Goal: Task Accomplishment & Management: Manage account settings

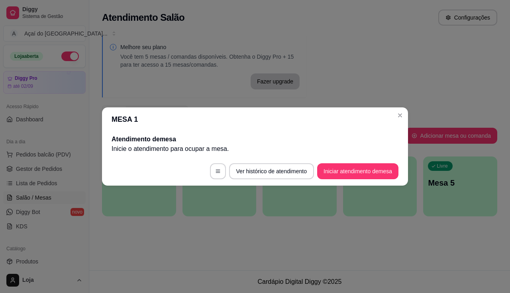
scroll to position [40, 0]
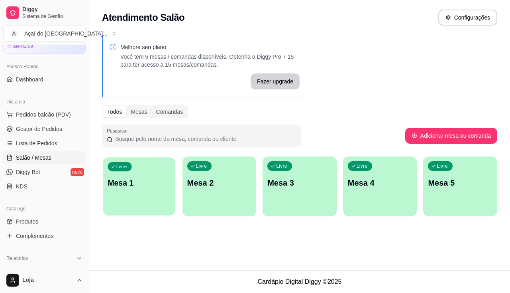
click at [166, 205] on div "Livre Mesa 1" at bounding box center [139, 181] width 72 height 49
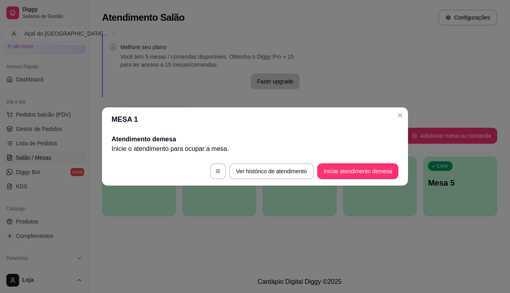
click at [370, 178] on button "Iniciar atendimento de mesa" at bounding box center [357, 171] width 81 height 16
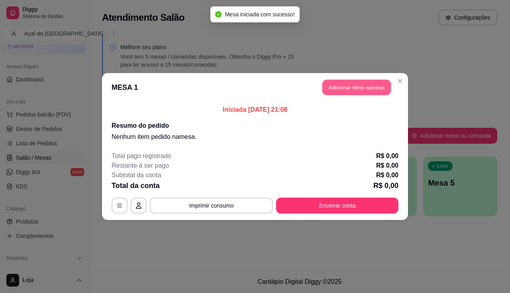
click at [383, 82] on button "Adicionar itens na mesa" at bounding box center [357, 88] width 69 height 16
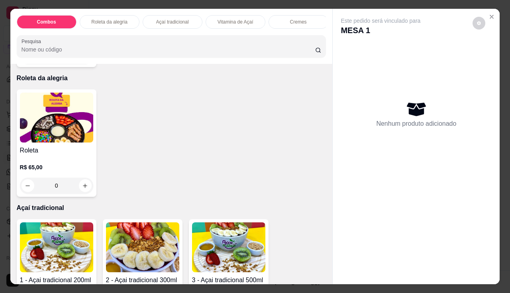
scroll to position [439, 0]
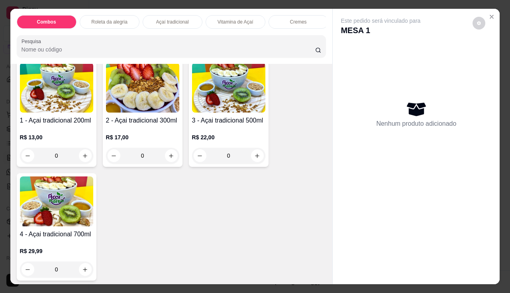
click at [63, 231] on div "4 - Açai tradicional 700ml R$ 29,99 0" at bounding box center [57, 226] width 80 height 107
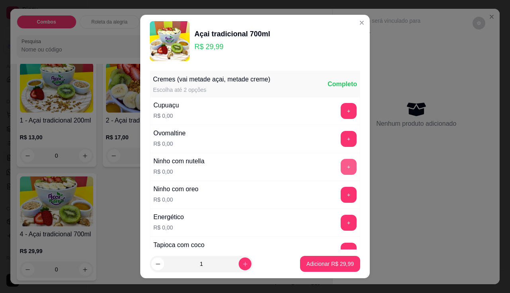
click at [341, 170] on button "+" at bounding box center [349, 167] width 16 height 16
click at [305, 168] on button "-" at bounding box center [313, 167] width 16 height 16
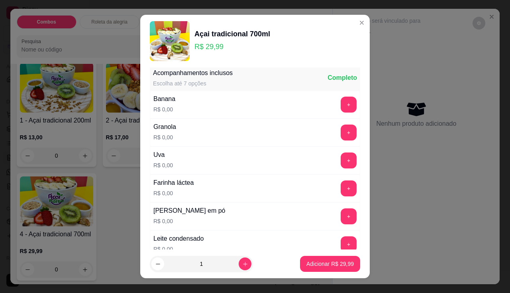
scroll to position [239, 0]
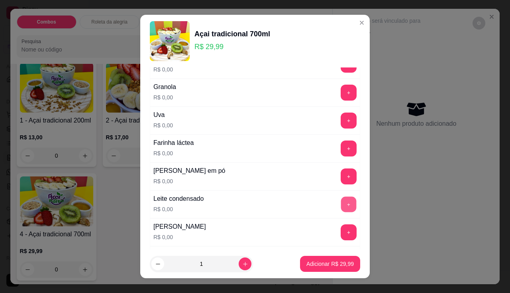
click at [341, 203] on button "+" at bounding box center [349, 204] width 16 height 16
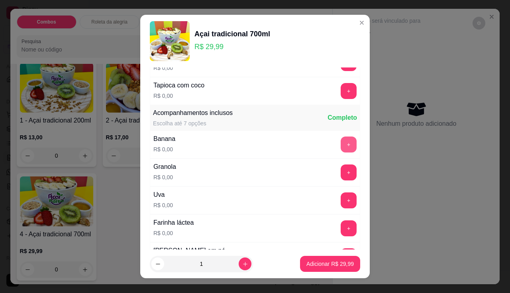
click at [341, 146] on button "+" at bounding box center [349, 144] width 16 height 16
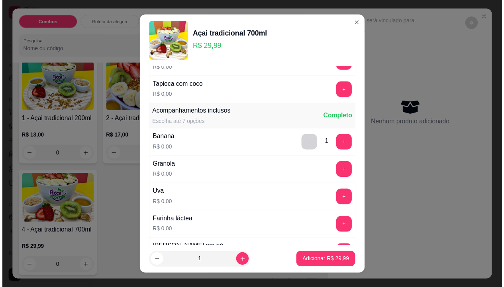
scroll to position [279, 0]
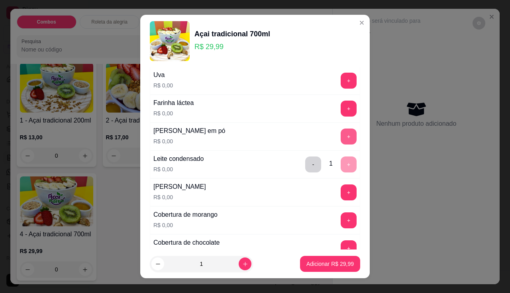
click at [341, 130] on button "+" at bounding box center [349, 136] width 16 height 16
click at [324, 258] on button "Adicionar R$ 29,99" at bounding box center [330, 264] width 60 height 16
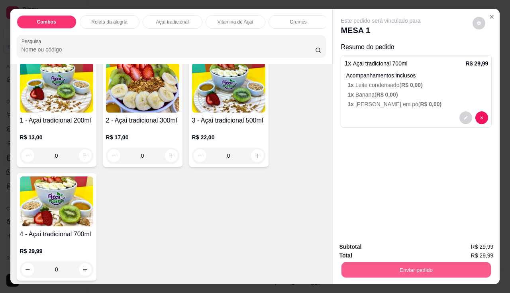
click at [374, 262] on button "Enviar pedido" at bounding box center [417, 270] width 150 height 16
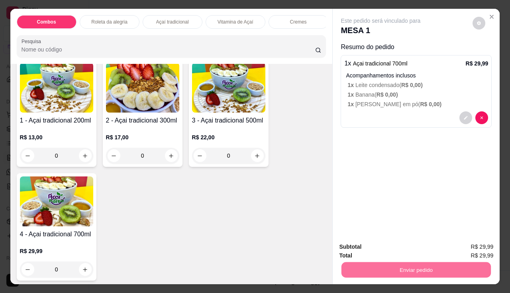
click at [374, 249] on button "Não registrar e enviar pedido" at bounding box center [390, 247] width 83 height 15
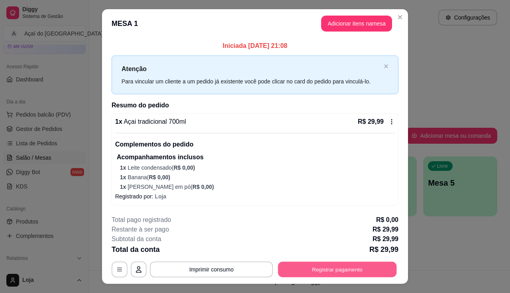
click at [310, 271] on button "Registrar pagamento" at bounding box center [337, 270] width 119 height 16
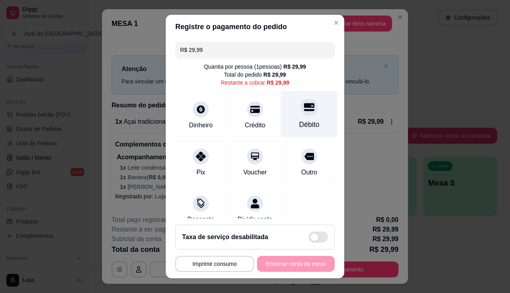
click at [300, 119] on div "Débito" at bounding box center [309, 113] width 56 height 47
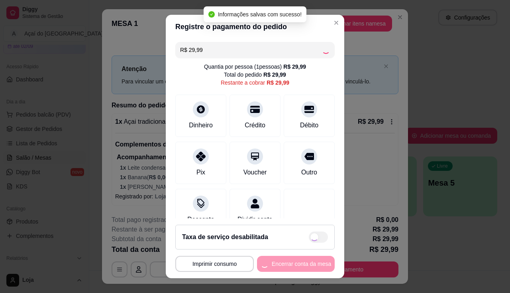
type input "R$ 0,00"
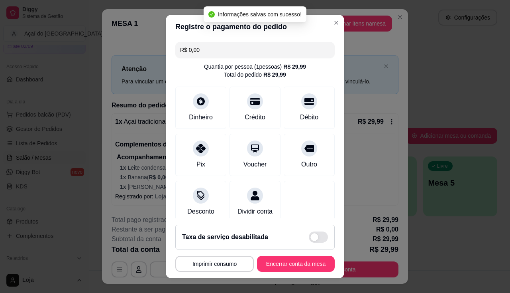
click at [307, 252] on footer "**********" at bounding box center [255, 248] width 179 height 60
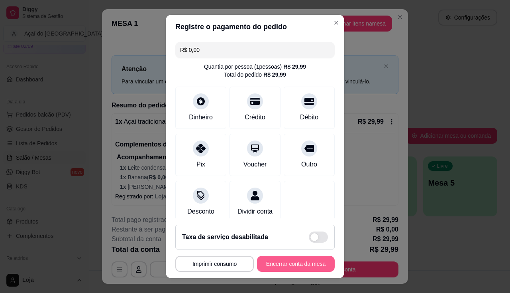
click at [315, 265] on button "Encerrar conta da mesa" at bounding box center [296, 264] width 78 height 16
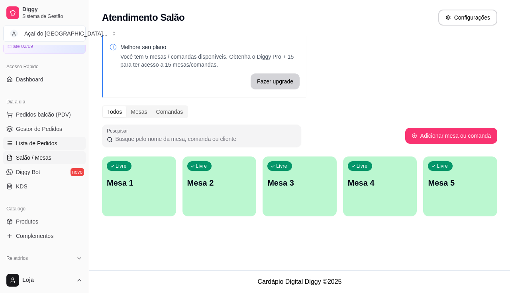
click at [28, 142] on span "Lista de Pedidos" at bounding box center [36, 143] width 41 height 8
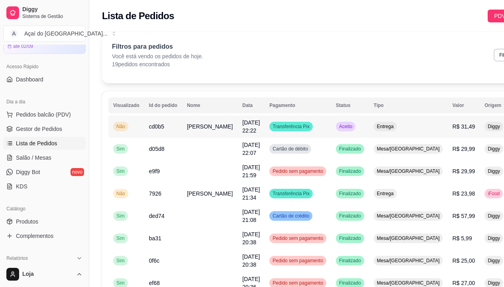
click at [205, 129] on td "[PERSON_NAME]" at bounding box center [209, 126] width 55 height 22
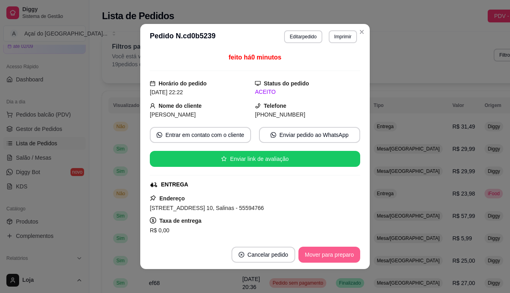
click at [317, 250] on button "Mover para preparo" at bounding box center [330, 254] width 62 height 16
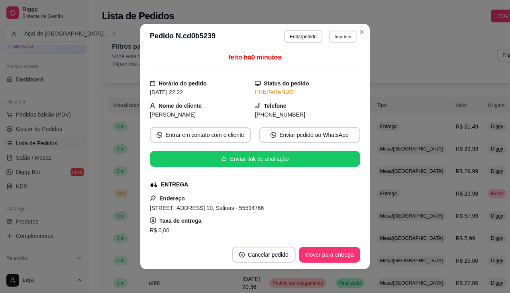
click at [329, 37] on button "Imprimir" at bounding box center [343, 36] width 28 height 12
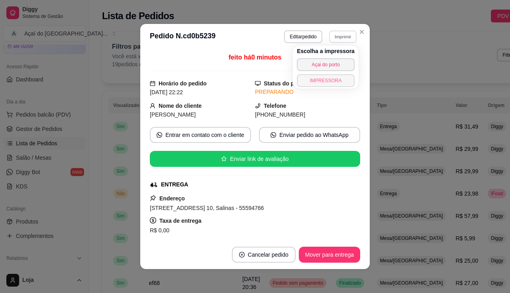
click at [322, 76] on button "IMPRESSORA" at bounding box center [326, 80] width 58 height 13
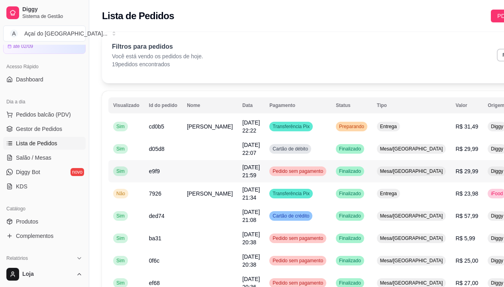
click at [124, 161] on td "Sim" at bounding box center [126, 171] width 36 height 22
click at [47, 159] on span "Salão / Mesas" at bounding box center [33, 157] width 35 height 8
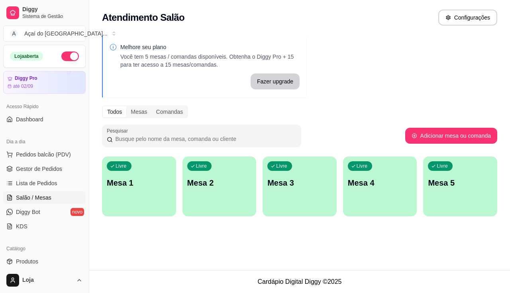
click at [144, 173] on div "Livre Mesa 1" at bounding box center [139, 181] width 74 height 50
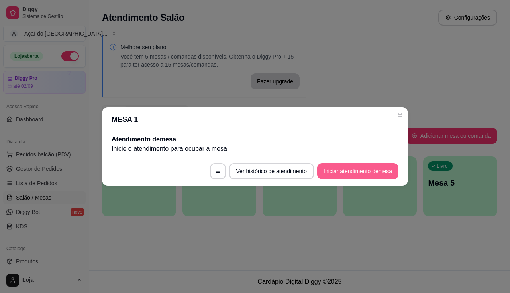
click at [335, 172] on button "Iniciar atendimento de mesa" at bounding box center [357, 171] width 81 height 16
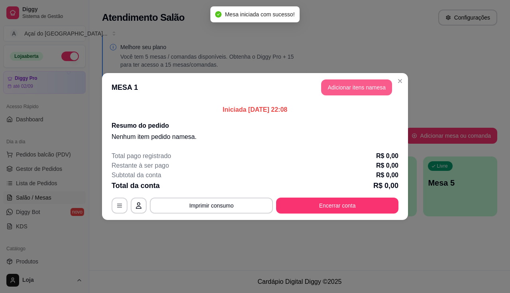
click at [356, 87] on button "Adicionar itens na mesa" at bounding box center [356, 87] width 71 height 16
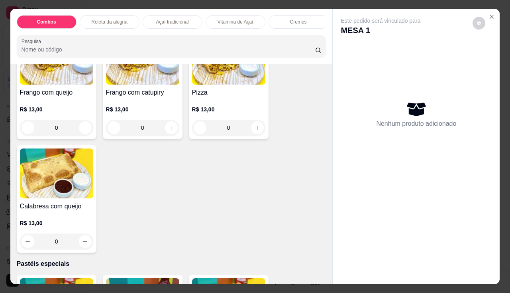
scroll to position [1116, 0]
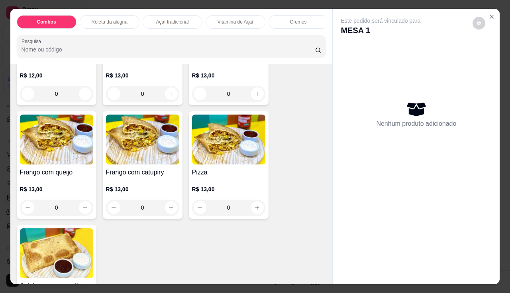
click at [146, 171] on h4 "Frango com catupiry" at bounding box center [142, 172] width 73 height 10
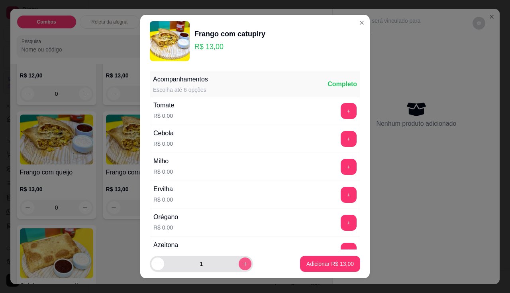
click at [239, 263] on button "increase-product-quantity" at bounding box center [245, 263] width 13 height 13
type input "2"
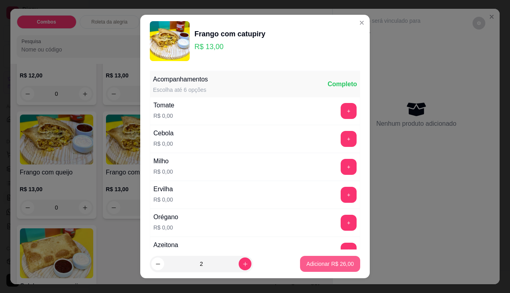
click at [314, 266] on p "Adicionar R$ 26,00" at bounding box center [330, 264] width 47 height 8
type input "2"
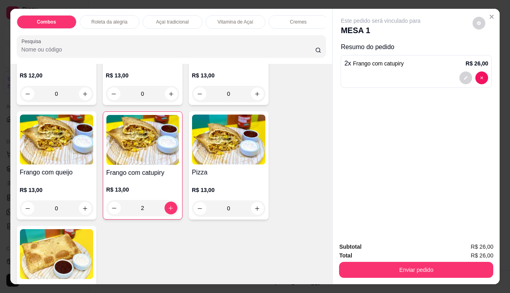
click at [203, 175] on h4 "Pizza" at bounding box center [228, 172] width 73 height 10
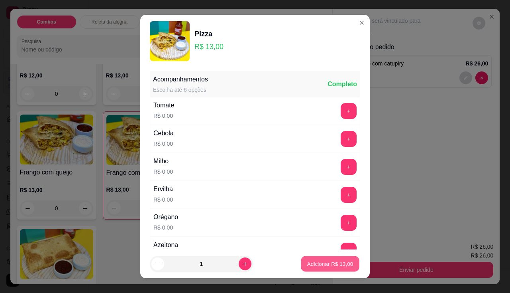
click at [342, 264] on p "Adicionar R$ 13,00" at bounding box center [330, 264] width 46 height 8
type input "1"
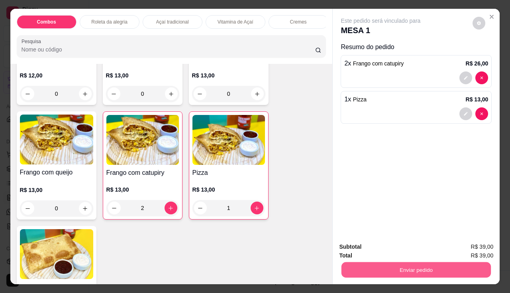
click at [364, 266] on button "Enviar pedido" at bounding box center [417, 270] width 150 height 16
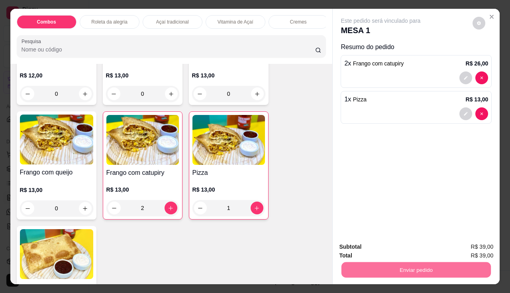
click at [369, 251] on button "Não registrar e enviar pedido" at bounding box center [390, 247] width 83 height 15
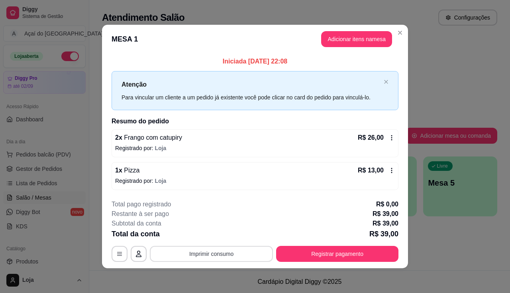
click at [232, 252] on button "Imprimir consumo" at bounding box center [211, 254] width 123 height 16
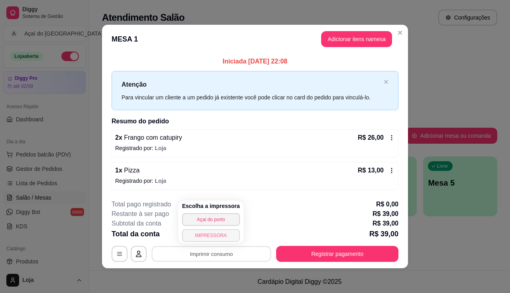
click at [228, 238] on button "IMPRESSORA" at bounding box center [211, 235] width 58 height 13
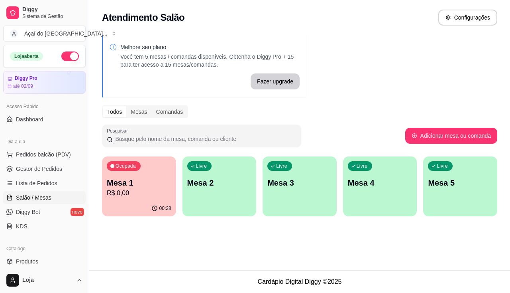
click at [156, 179] on p "Mesa 1" at bounding box center [139, 182] width 65 height 11
click at [211, 197] on div "Livre Mesa 2" at bounding box center [220, 181] width 74 height 50
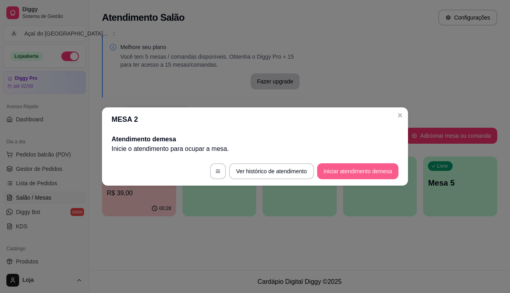
click at [331, 175] on button "Iniciar atendimento de mesa" at bounding box center [357, 171] width 81 height 16
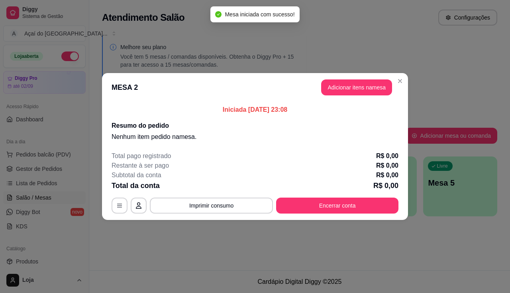
click at [354, 77] on header "MESA 2 Adicionar itens na mesa" at bounding box center [255, 87] width 306 height 29
click at [354, 88] on button "Adicionar itens na mesa" at bounding box center [356, 87] width 71 height 16
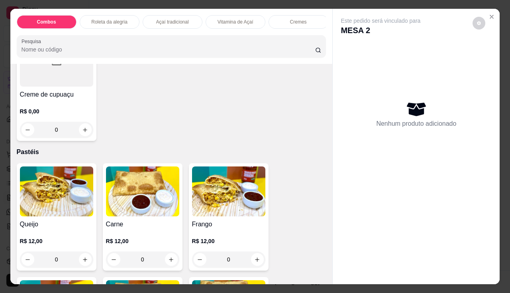
scroll to position [997, 0]
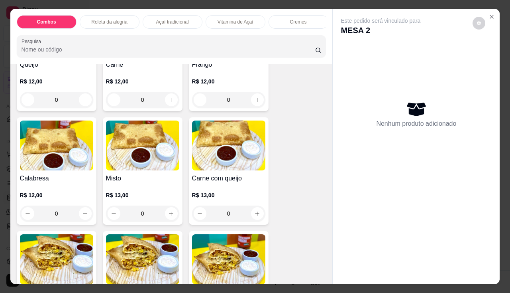
click at [207, 85] on p "R$ 12,00" at bounding box center [228, 81] width 73 height 8
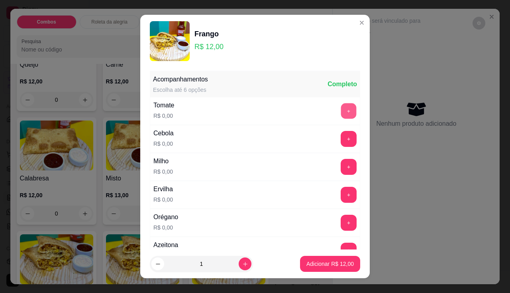
click at [341, 106] on button "+" at bounding box center [349, 111] width 16 height 16
click at [341, 165] on button "+" at bounding box center [349, 167] width 16 height 16
click at [341, 193] on button "+" at bounding box center [349, 195] width 16 height 16
click at [342, 220] on div "+" at bounding box center [349, 222] width 22 height 16
click at [341, 224] on button "+" at bounding box center [349, 222] width 16 height 16
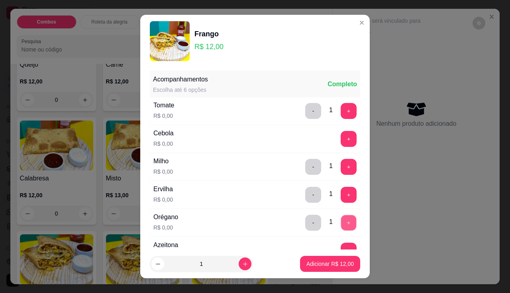
click at [341, 224] on button "+" at bounding box center [349, 222] width 16 height 16
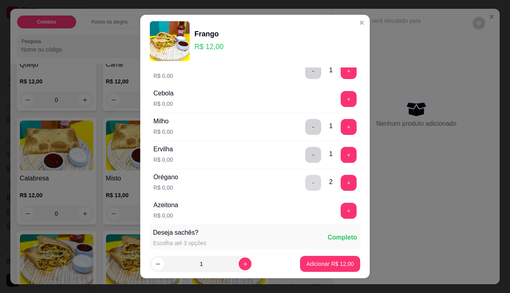
click at [305, 183] on button "-" at bounding box center [313, 183] width 16 height 16
click at [341, 210] on button "+" at bounding box center [349, 211] width 16 height 16
click at [330, 266] on p "Adicionar R$ 12,00" at bounding box center [330, 264] width 46 height 8
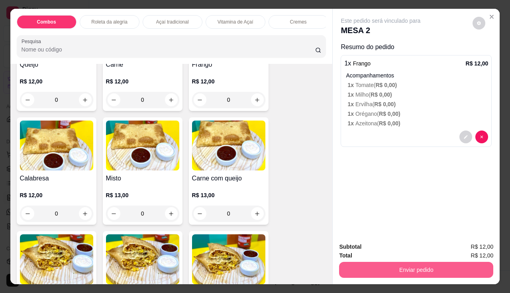
click at [351, 269] on button "Enviar pedido" at bounding box center [416, 270] width 154 height 16
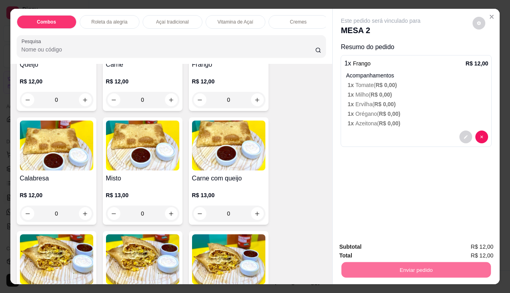
click at [360, 247] on button "Não registrar e enviar pedido" at bounding box center [390, 247] width 83 height 15
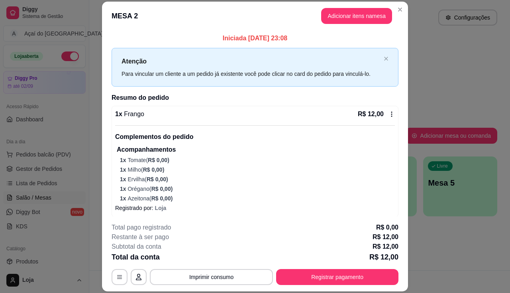
click at [238, 277] on button "Imprimir consumo" at bounding box center [211, 277] width 123 height 16
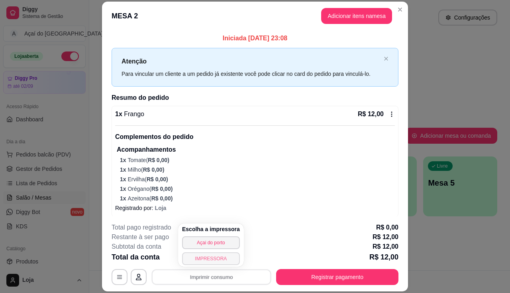
click at [208, 260] on button "IMPRESSORA" at bounding box center [211, 258] width 58 height 13
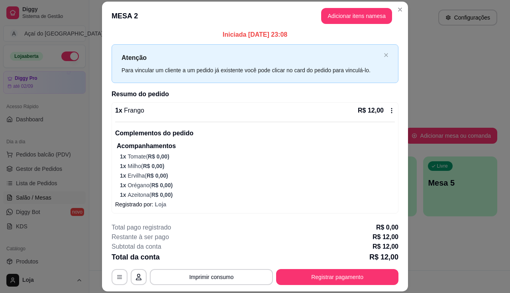
scroll to position [24, 0]
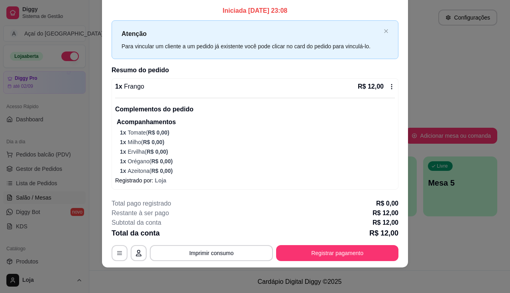
click at [297, 263] on footer "**********" at bounding box center [255, 229] width 306 height 75
click at [297, 258] on button "Registrar pagamento" at bounding box center [337, 253] width 122 height 16
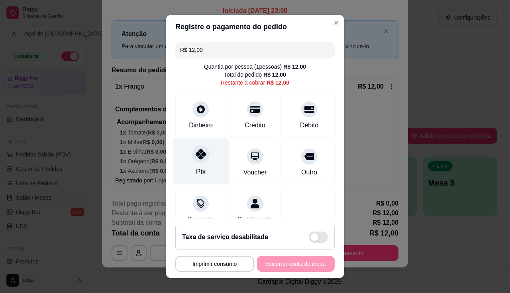
click at [196, 158] on icon at bounding box center [201, 154] width 10 height 10
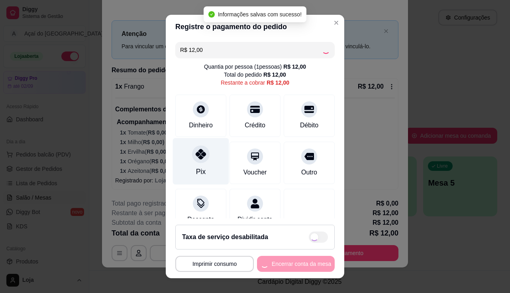
type input "R$ 0,00"
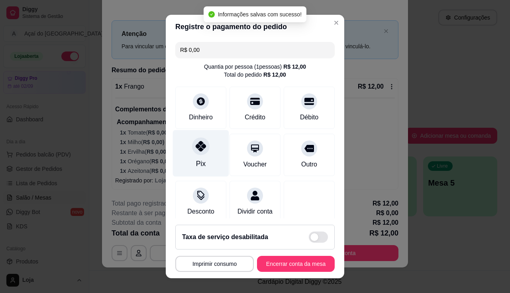
click at [204, 171] on div "Pix" at bounding box center [201, 153] width 56 height 47
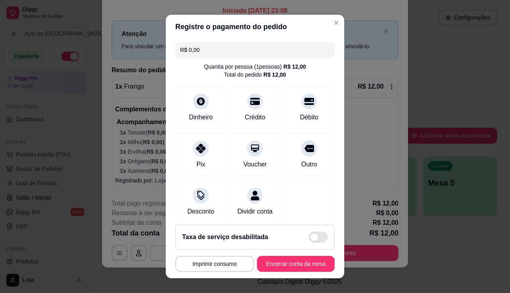
click at [273, 273] on footer "**********" at bounding box center [255, 248] width 179 height 60
click at [273, 270] on button "Encerrar conta da mesa" at bounding box center [296, 264] width 78 height 16
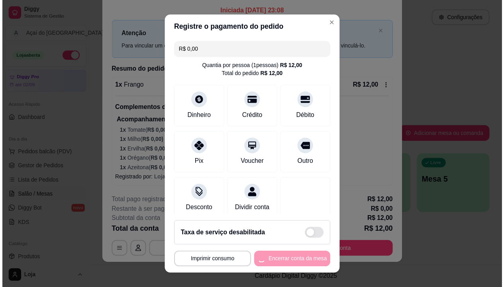
scroll to position [0, 0]
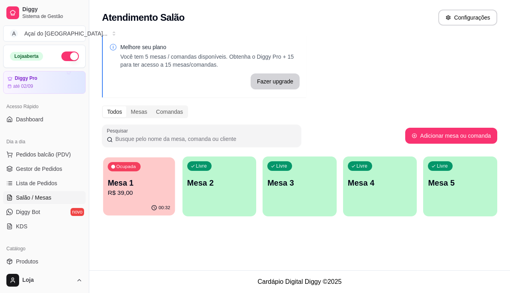
click at [115, 205] on div "00:32" at bounding box center [139, 207] width 72 height 15
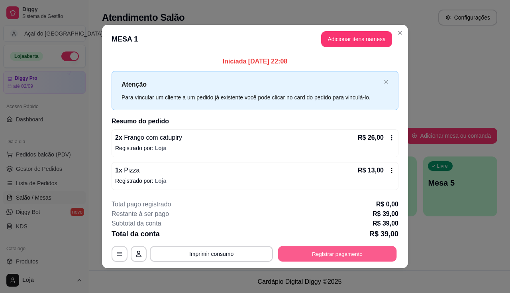
click at [298, 250] on button "Registrar pagamento" at bounding box center [337, 254] width 119 height 16
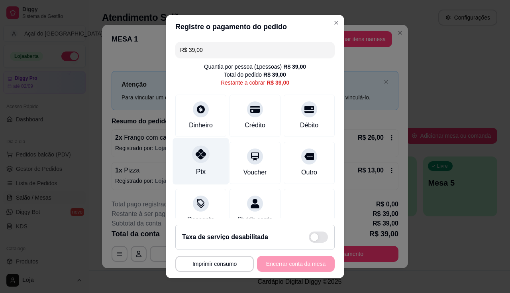
click at [192, 158] on div at bounding box center [201, 154] width 18 height 18
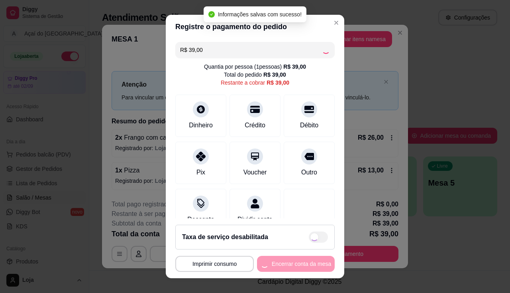
type input "R$ 0,00"
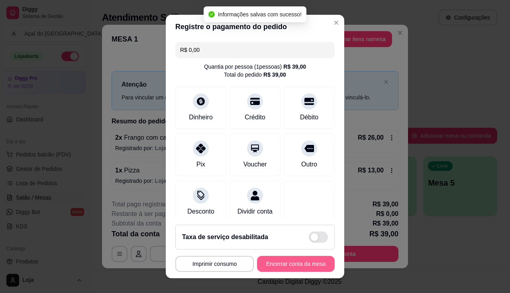
click at [260, 263] on button "Encerrar conta da mesa" at bounding box center [296, 264] width 78 height 16
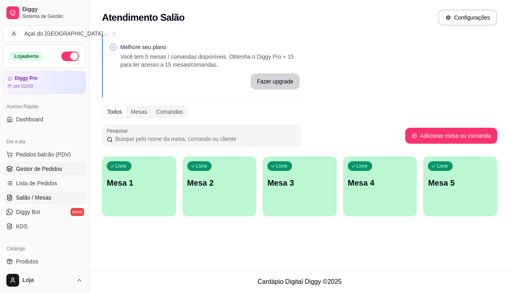
click at [33, 175] on link "Gestor de Pedidos" at bounding box center [44, 168] width 83 height 13
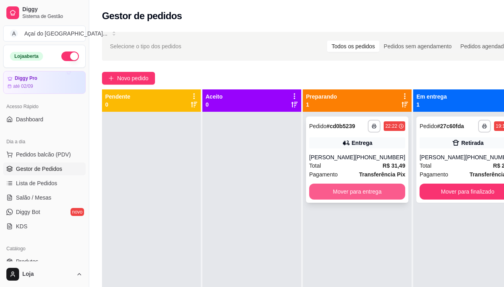
click at [328, 185] on button "Mover para entrega" at bounding box center [357, 191] width 96 height 16
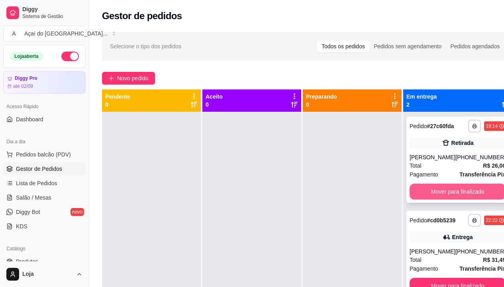
click at [417, 185] on button "Mover para finalizado" at bounding box center [458, 191] width 96 height 16
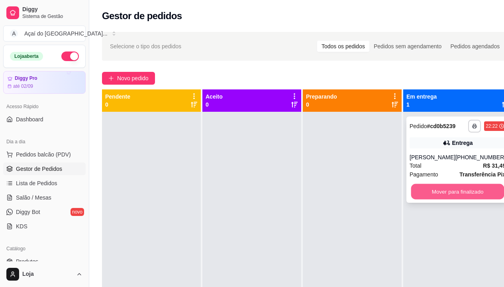
click at [423, 184] on button "Mover para finalizado" at bounding box center [457, 192] width 93 height 16
click at [428, 193] on button "Mover para finalizado" at bounding box center [458, 191] width 96 height 16
